Goal: Answer question/provide support: Share knowledge or assist other users

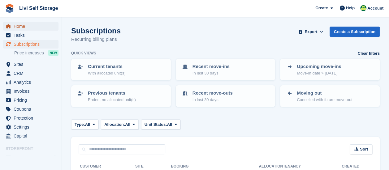
click at [18, 28] on span "Home" at bounding box center [32, 26] width 37 height 9
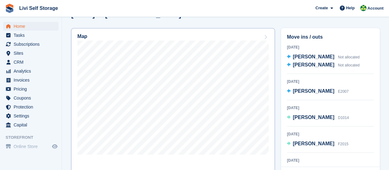
scroll to position [185, 0]
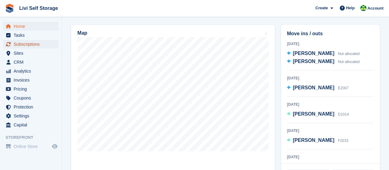
click at [28, 45] on span "Subscriptions" at bounding box center [32, 44] width 37 height 9
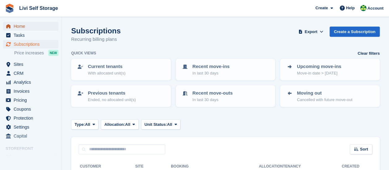
click at [23, 29] on span "Home" at bounding box center [32, 26] width 37 height 9
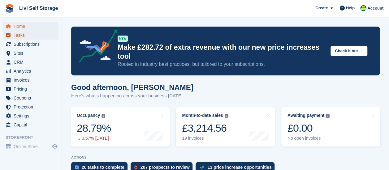
click at [19, 37] on span "Tasks" at bounding box center [32, 35] width 37 height 9
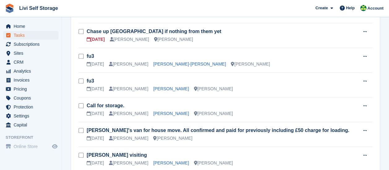
scroll to position [124, 0]
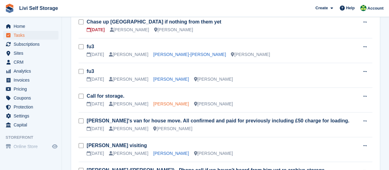
click at [165, 104] on link "[PERSON_NAME]" at bounding box center [171, 103] width 36 height 5
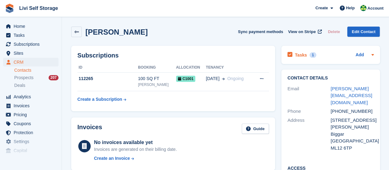
click at [289, 56] on icon at bounding box center [289, 55] width 5 height 6
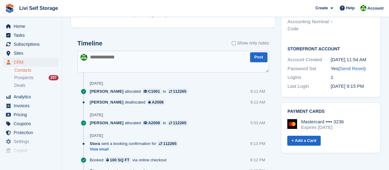
scroll to position [247, 0]
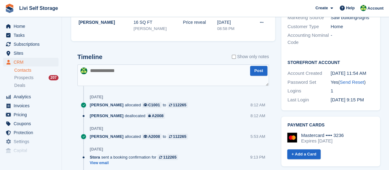
click at [95, 71] on textarea at bounding box center [172, 75] width 191 height 22
type textarea "**********"
click at [253, 70] on button "Post" at bounding box center [258, 71] width 17 height 10
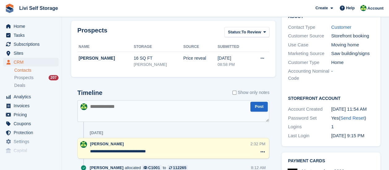
scroll to position [155, 0]
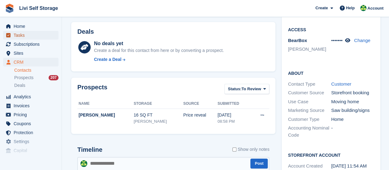
click at [22, 35] on span "Tasks" at bounding box center [32, 35] width 37 height 9
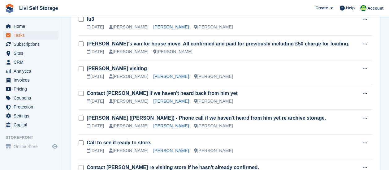
scroll to position [185, 0]
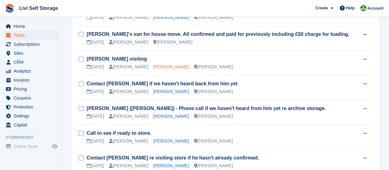
click at [163, 68] on link "[PERSON_NAME]" at bounding box center [171, 66] width 36 height 5
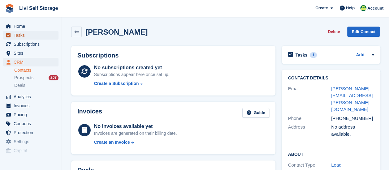
click at [17, 37] on span "Tasks" at bounding box center [32, 35] width 37 height 9
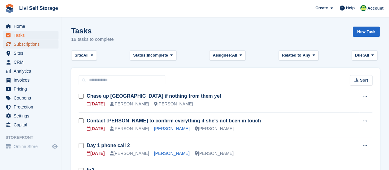
click at [27, 45] on span "Subscriptions" at bounding box center [32, 44] width 37 height 9
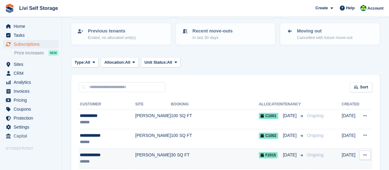
scroll to position [93, 0]
